Goal: Task Accomplishment & Management: Manage account settings

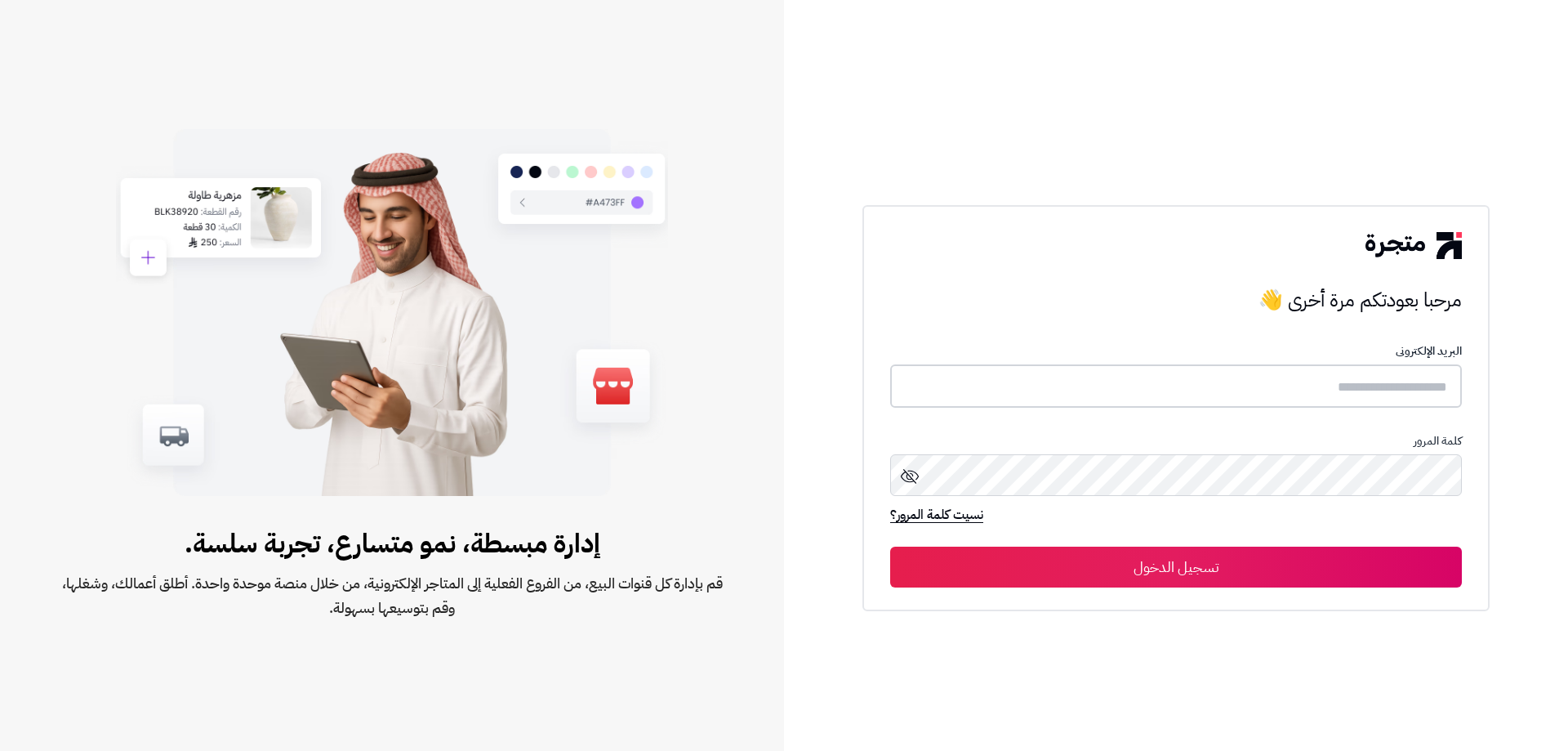
type input "*****"
click at [1178, 564] on button "تسجيل الدخول" at bounding box center [1176, 566] width 572 height 41
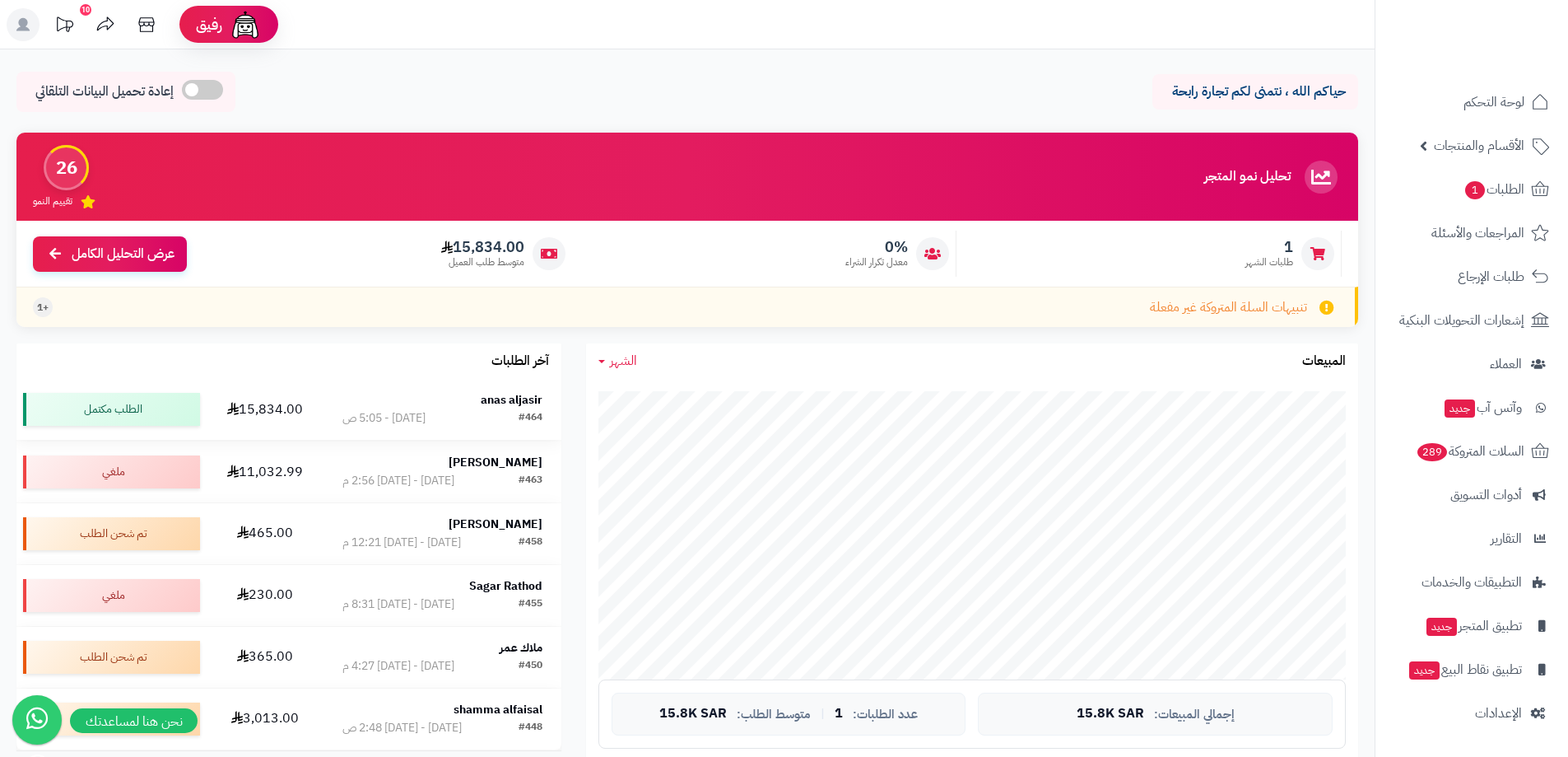
click at [497, 398] on strong "anas aljasir" at bounding box center [511, 400] width 61 height 17
